Goal: Transaction & Acquisition: Purchase product/service

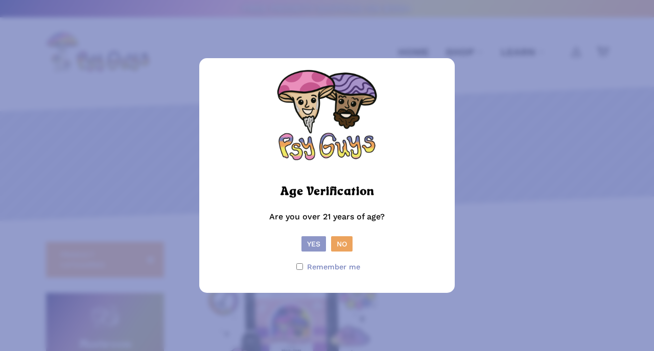
click at [320, 246] on button "Yes" at bounding box center [313, 244] width 25 height 15
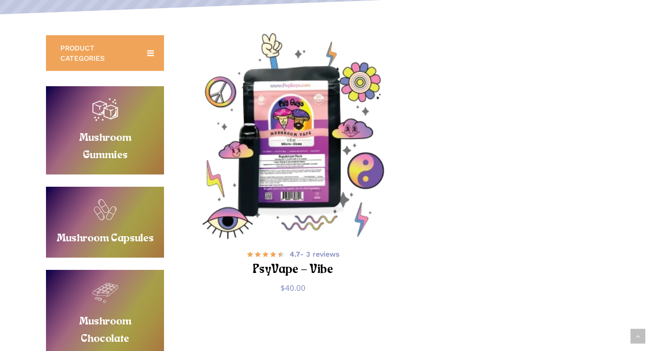
scroll to position [208, 0]
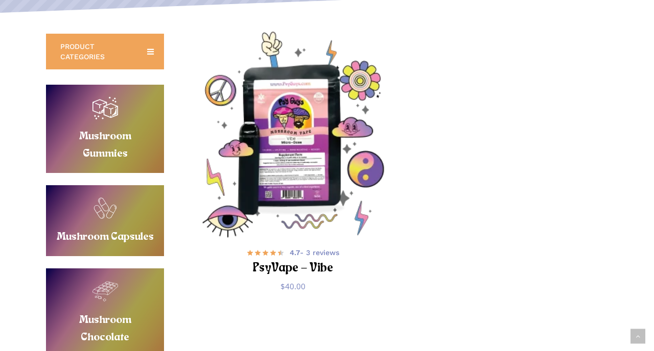
click at [307, 164] on img "PsyVape - Vibe" at bounding box center [293, 135] width 206 height 206
click at [295, 127] on img "PsyVape - Vibe" at bounding box center [293, 135] width 206 height 206
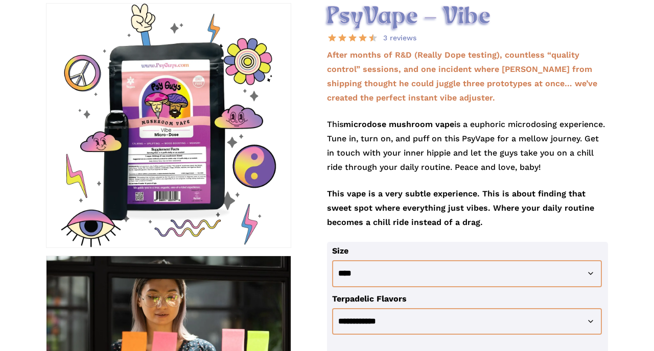
scroll to position [170, 0]
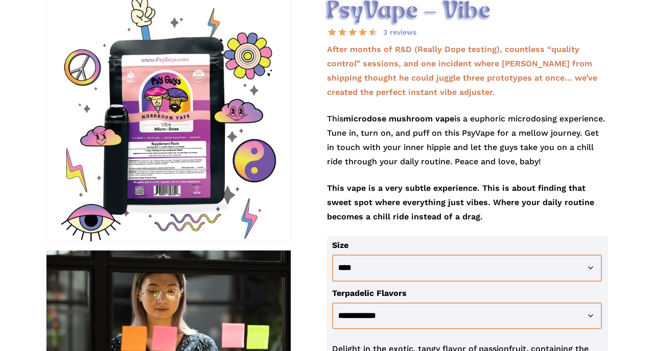
click at [199, 151] on div at bounding box center [168, 120] width 244 height 244
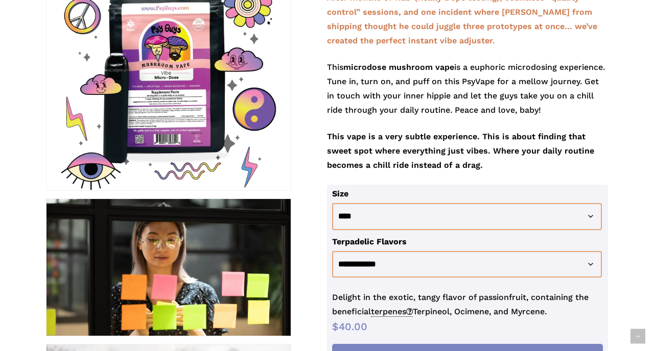
scroll to position [225, 0]
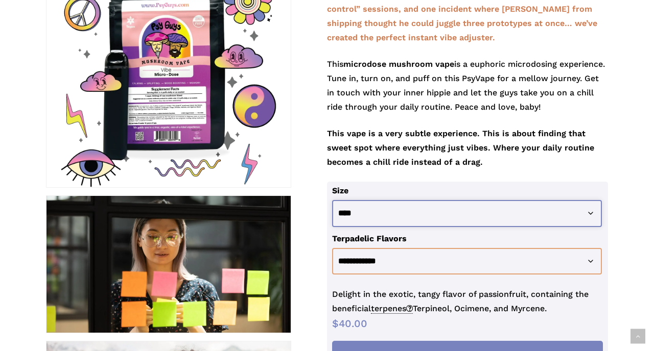
click at [391, 221] on select "**********" at bounding box center [467, 213] width 270 height 27
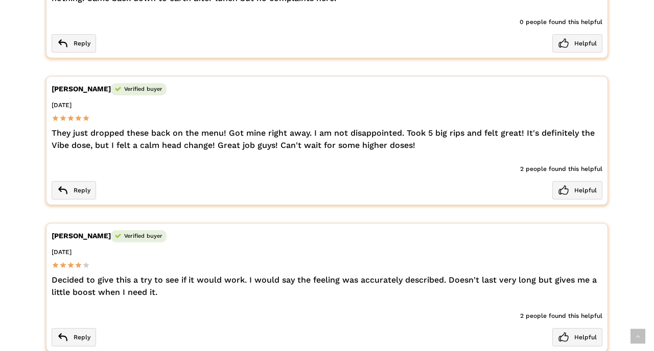
scroll to position [1703, 0]
